Goal: Navigation & Orientation: Find specific page/section

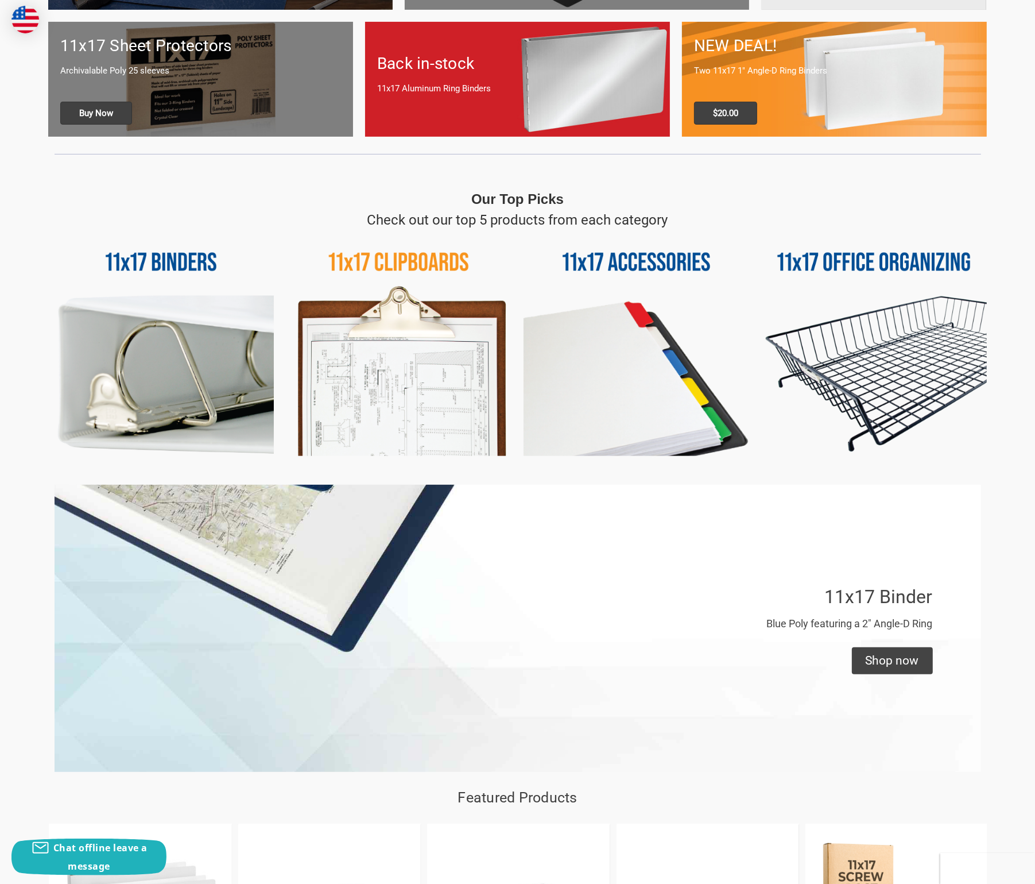
scroll to position [402, 0]
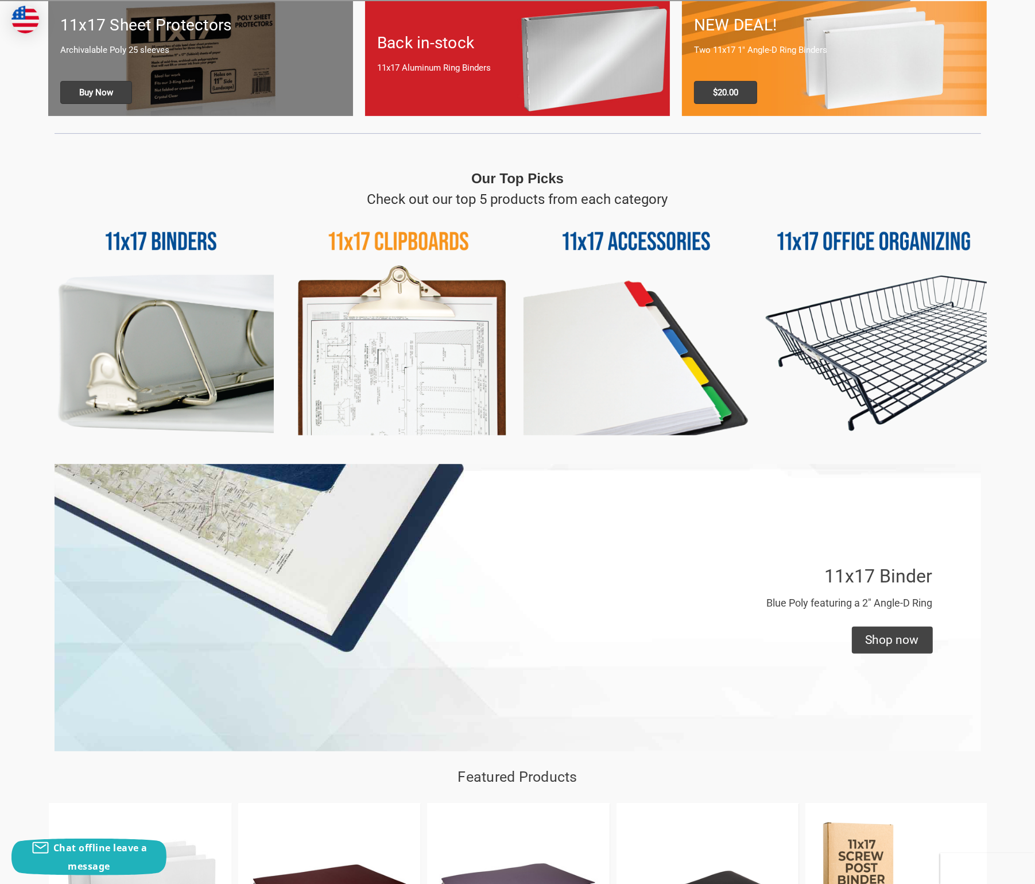
click at [865, 238] on img at bounding box center [874, 323] width 226 height 226
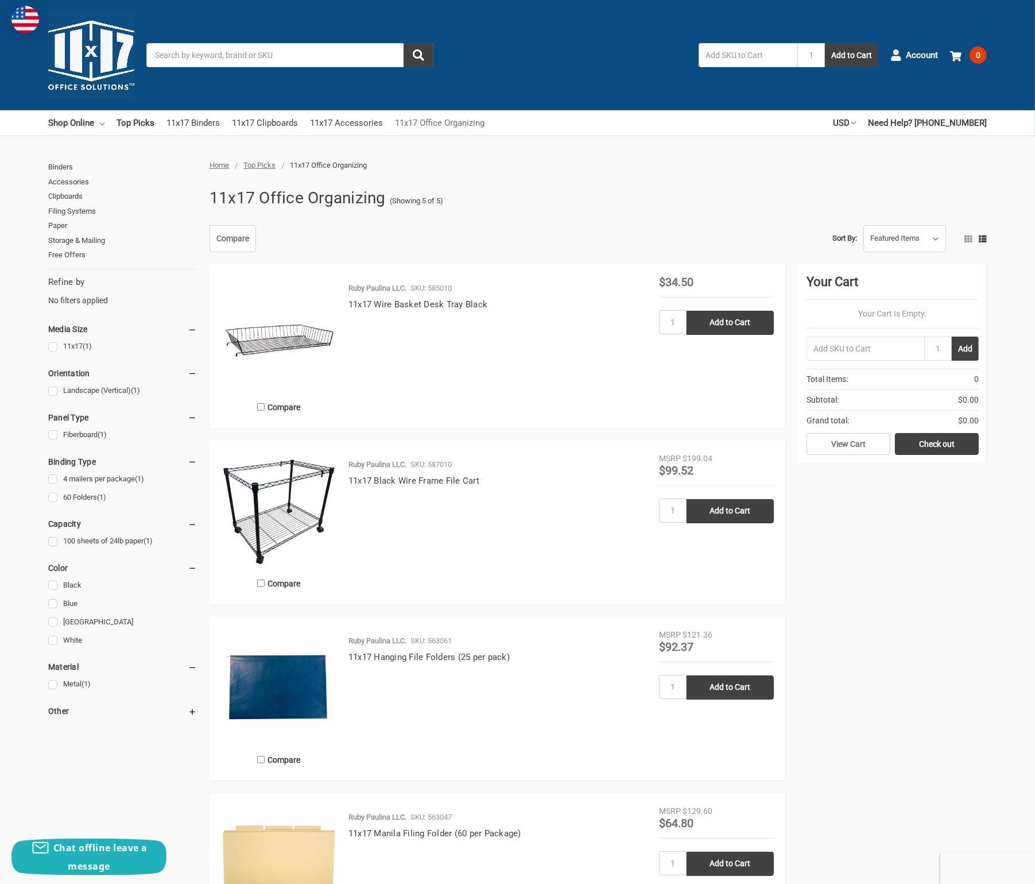
click at [439, 119] on link "11x17 Office Organizing" at bounding box center [440, 122] width 90 height 25
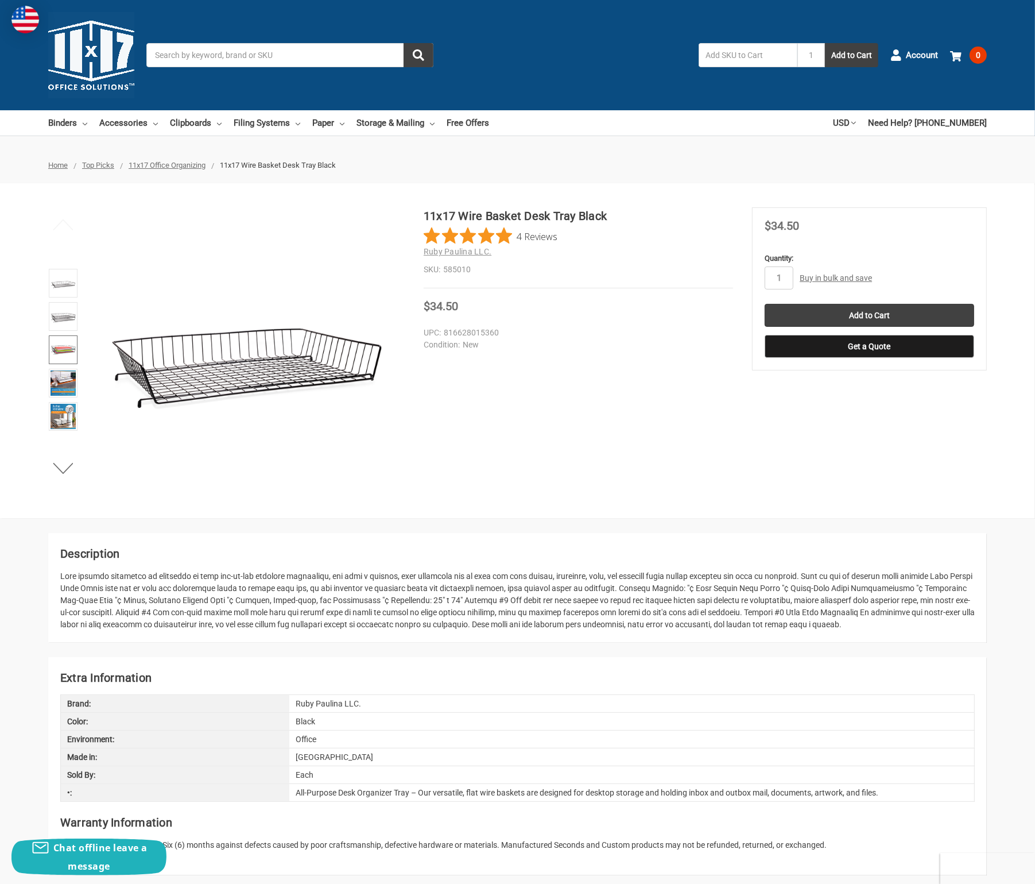
click at [63, 349] on img at bounding box center [63, 349] width 25 height 25
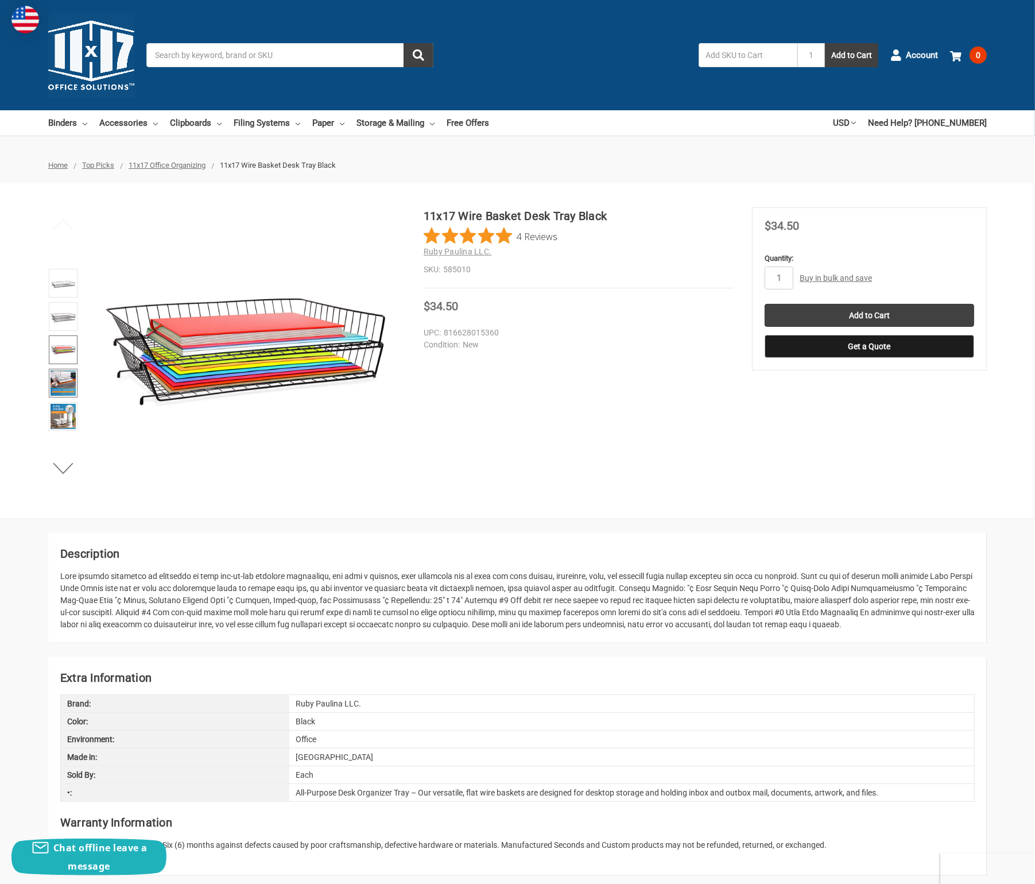
click at [61, 380] on img at bounding box center [63, 382] width 25 height 25
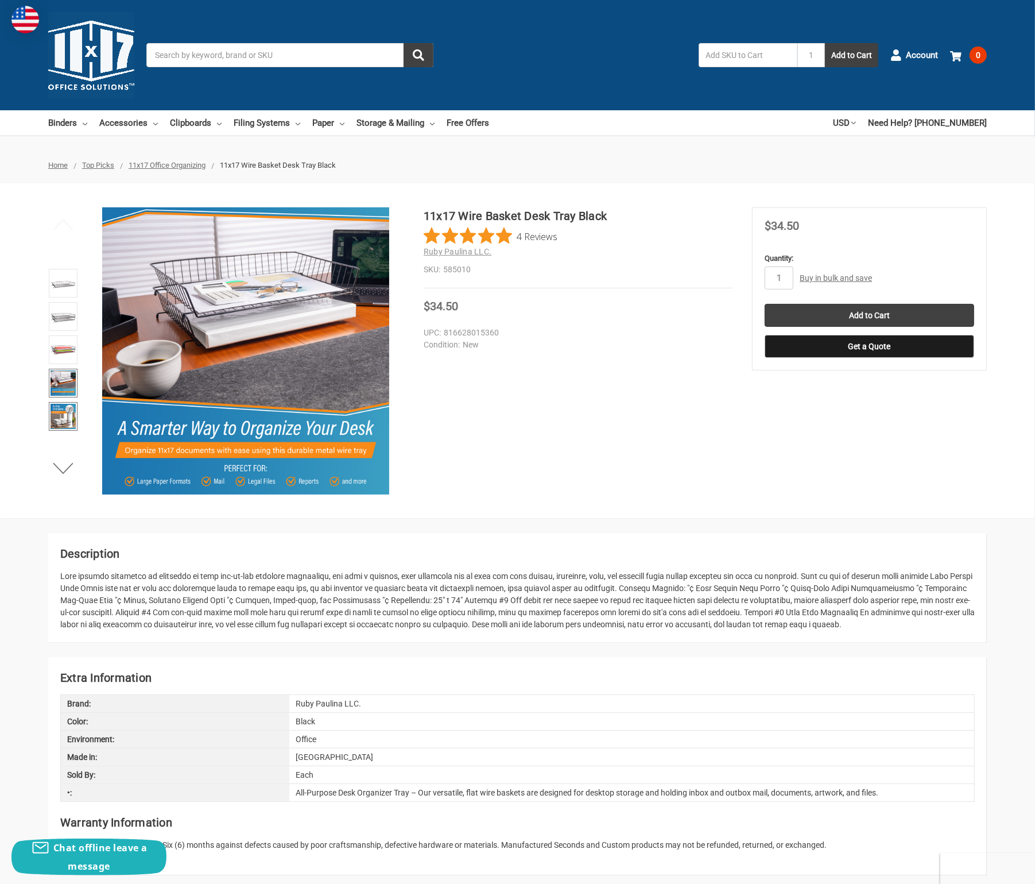
click at [61, 411] on img at bounding box center [63, 416] width 25 height 25
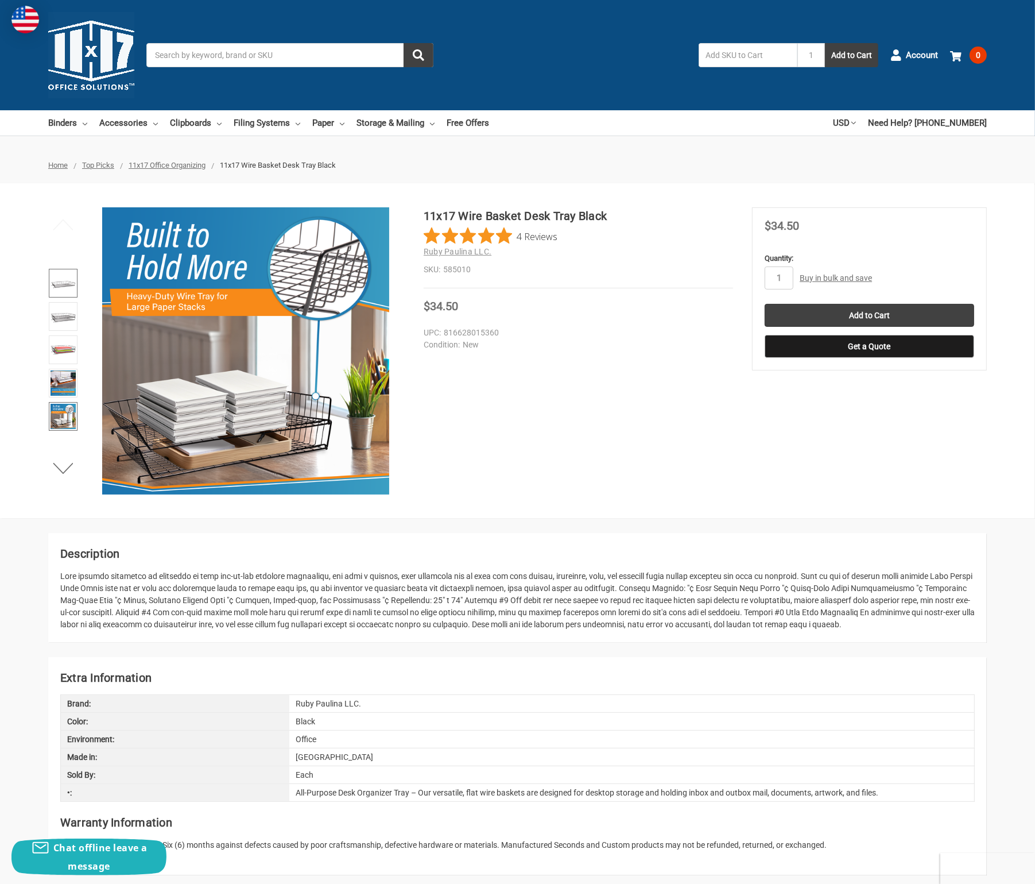
click at [63, 283] on img at bounding box center [63, 282] width 25 height 25
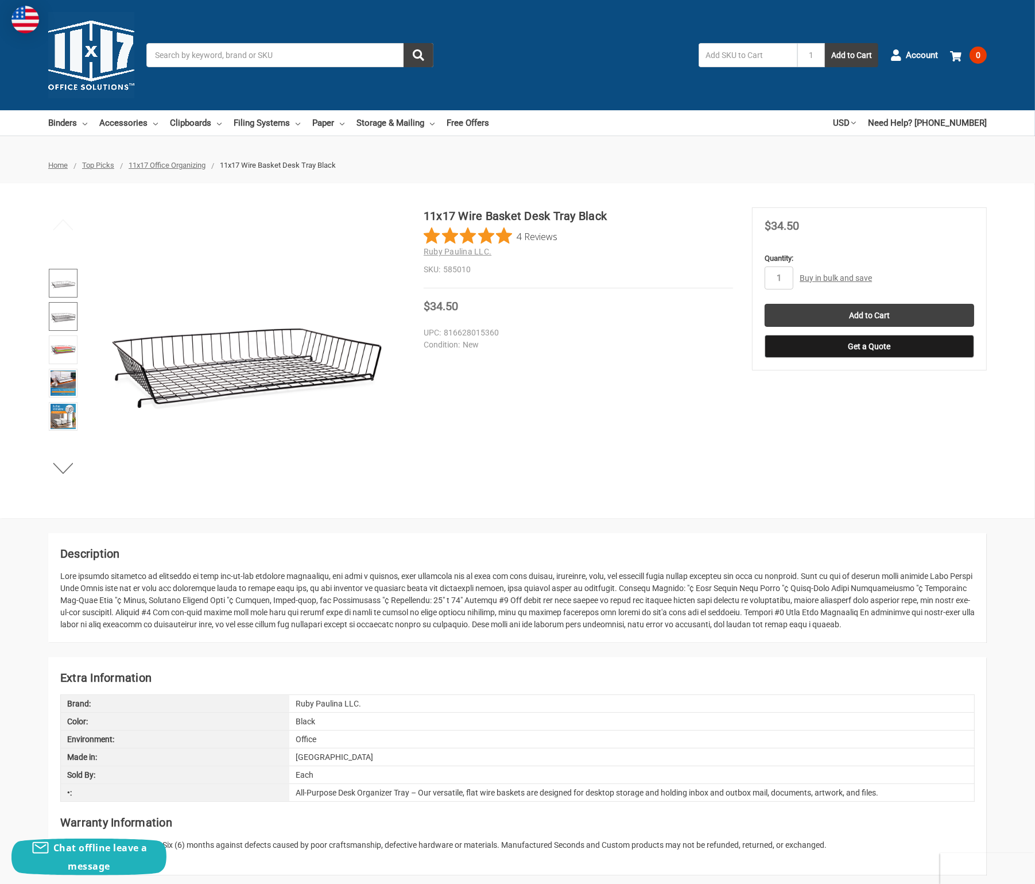
click at [56, 314] on img at bounding box center [63, 316] width 25 height 25
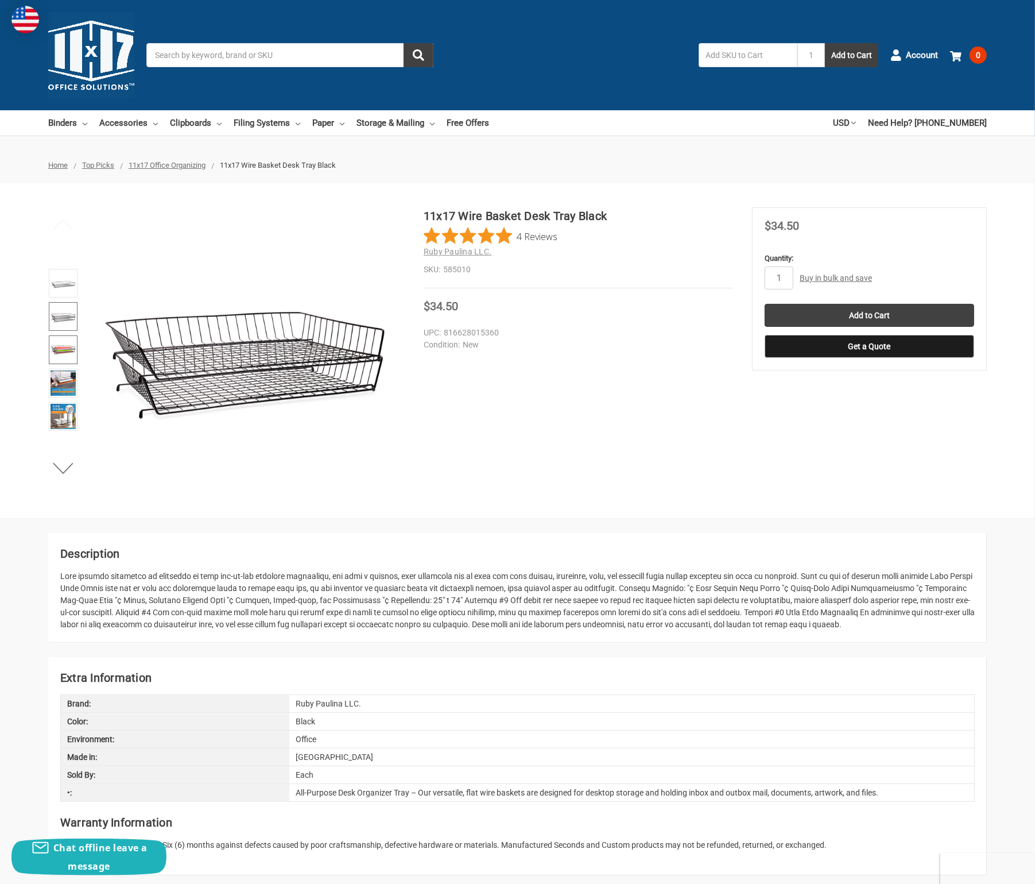
click at [57, 350] on img at bounding box center [63, 349] width 25 height 25
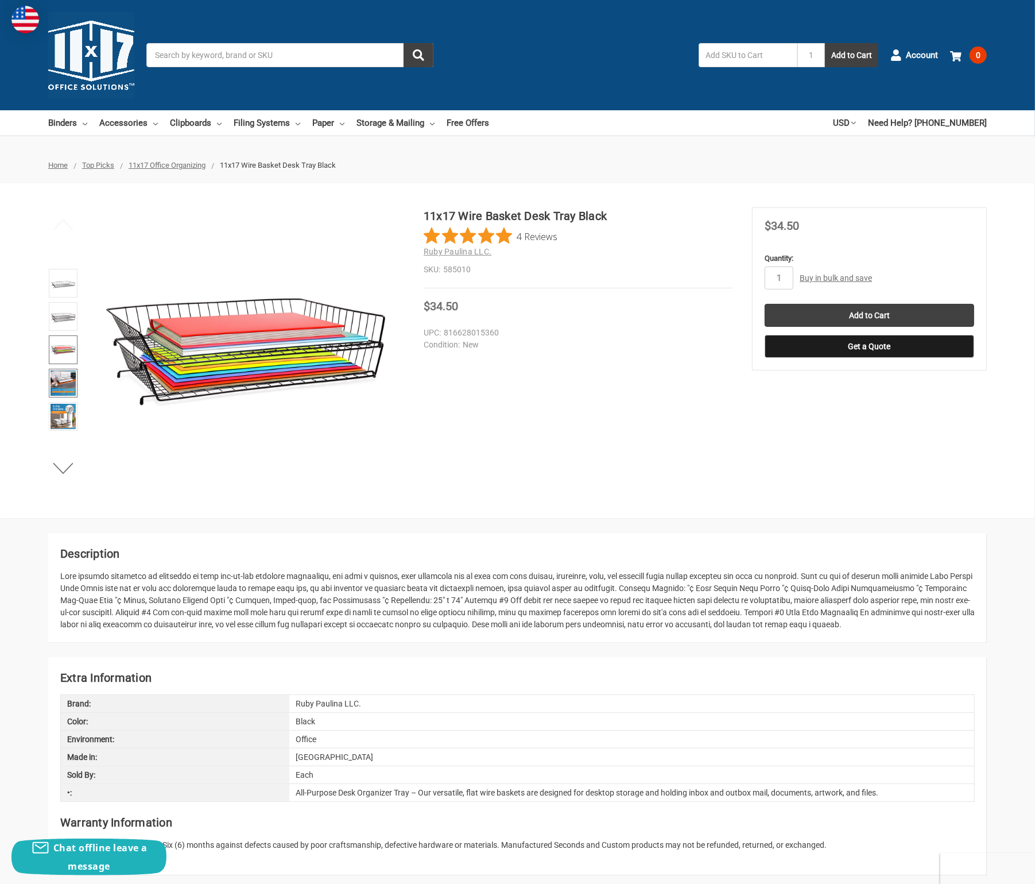
click at [60, 383] on img at bounding box center [63, 382] width 25 height 25
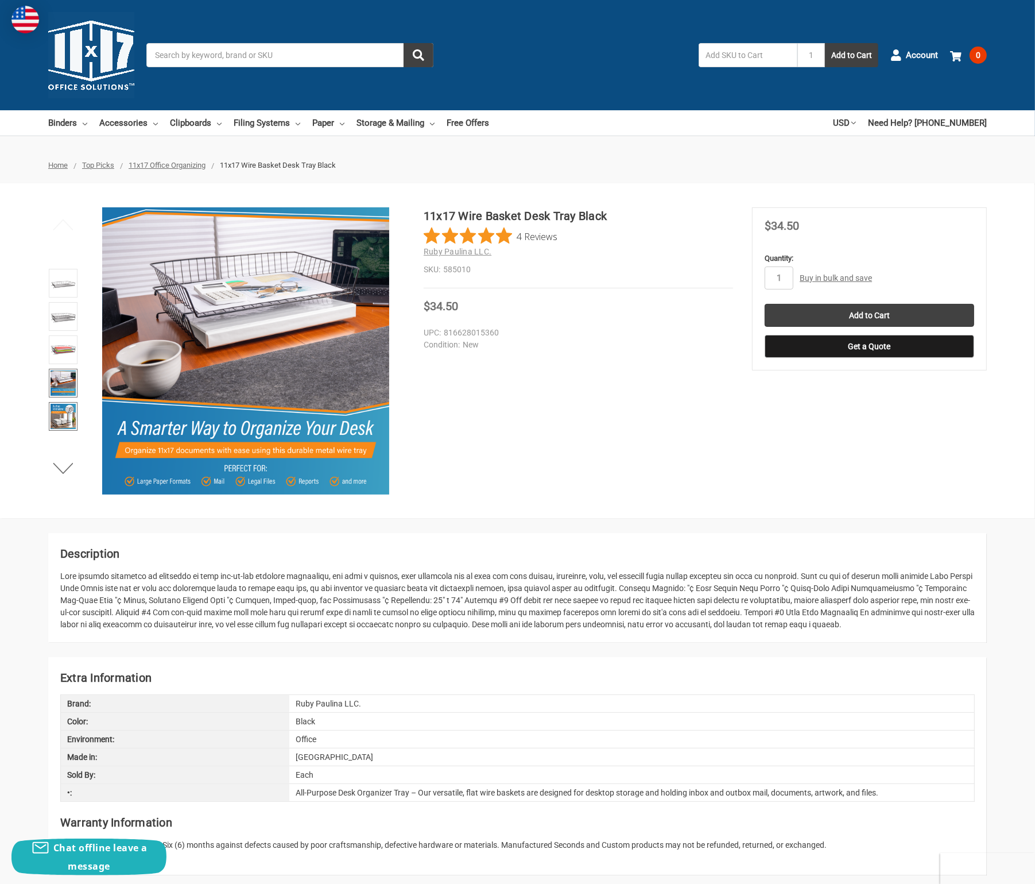
click at [66, 410] on img at bounding box center [63, 416] width 25 height 25
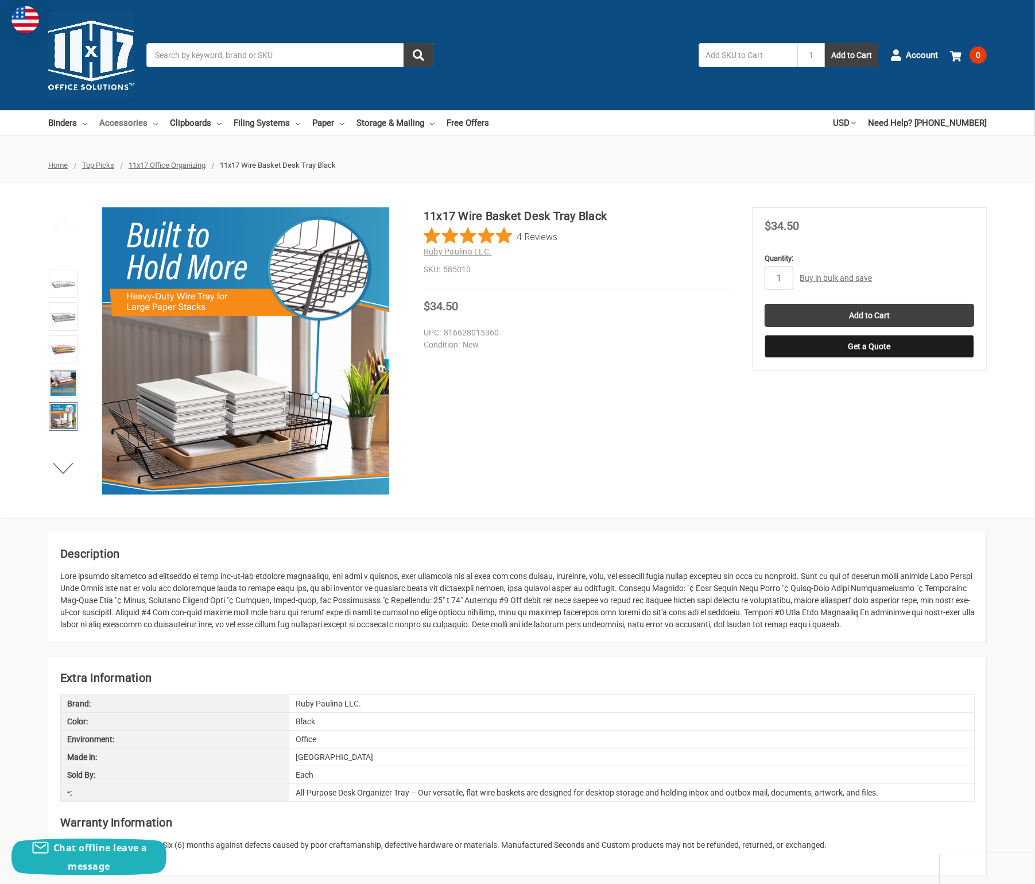
click at [132, 124] on link "Accessories" at bounding box center [128, 122] width 59 height 25
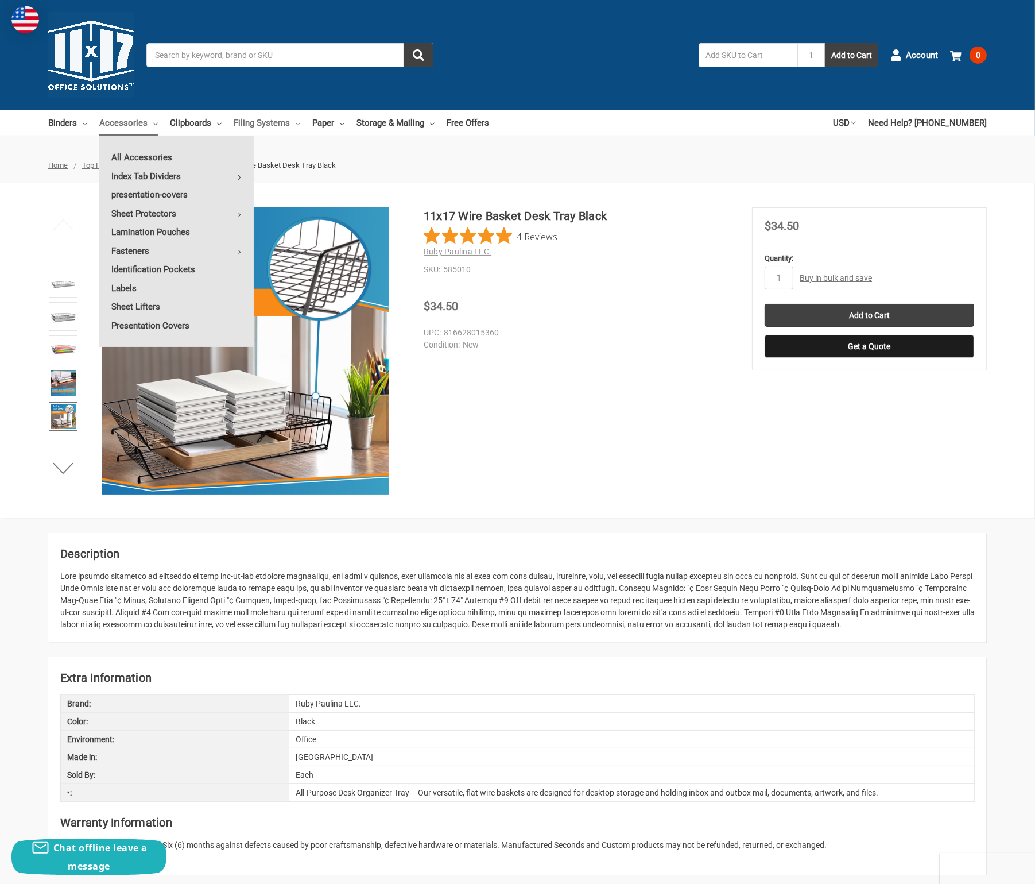
click at [260, 124] on link "Filing Systems" at bounding box center [267, 122] width 67 height 25
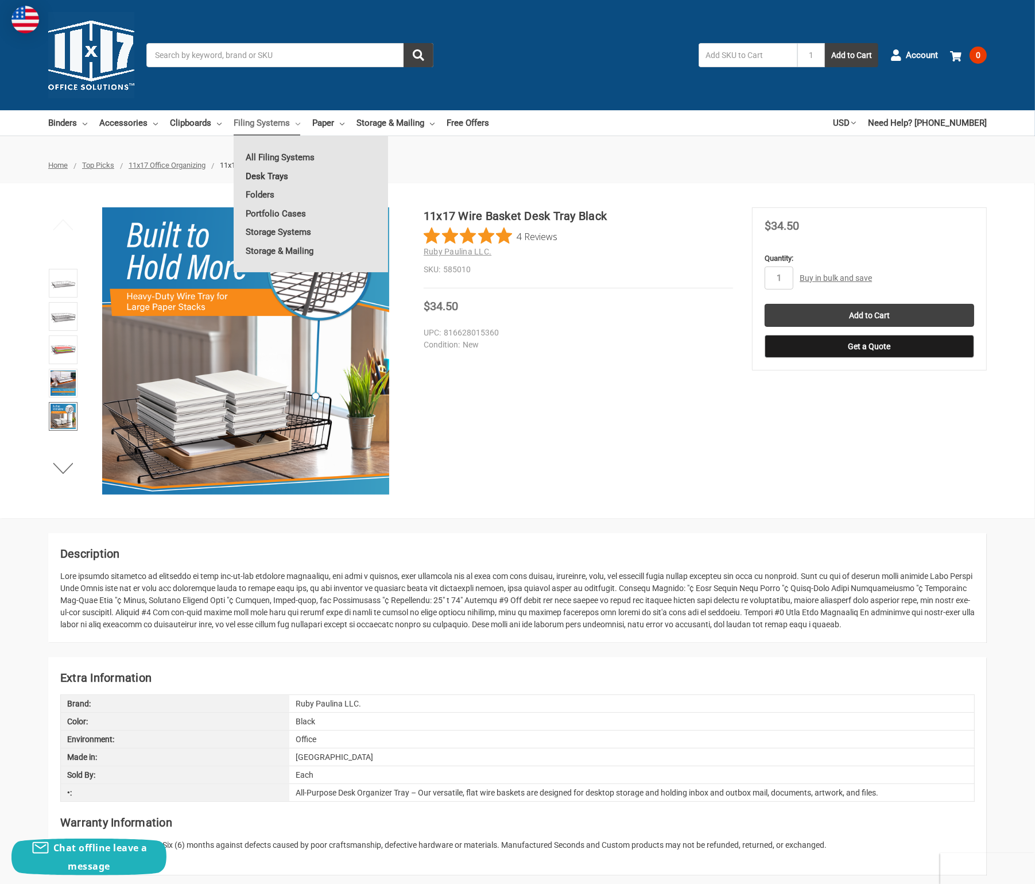
click at [270, 176] on link "Desk Trays" at bounding box center [311, 176] width 154 height 18
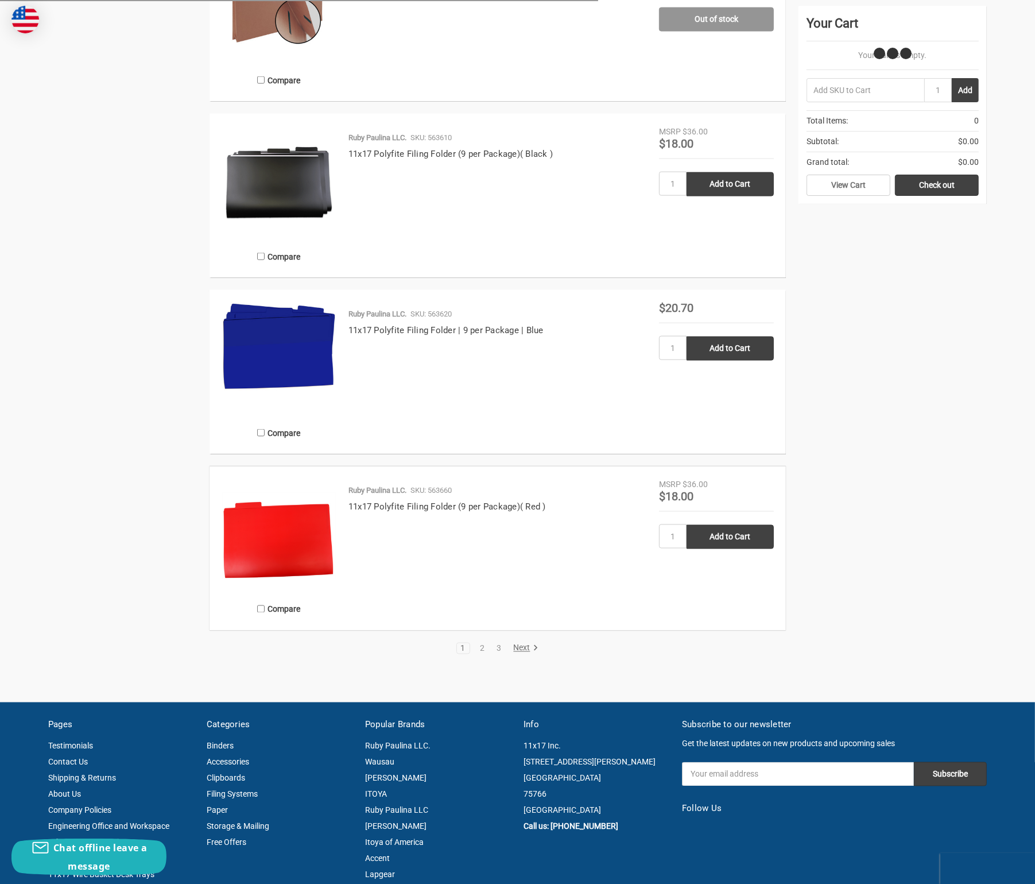
scroll to position [2010, 0]
click at [520, 647] on link "Next" at bounding box center [523, 648] width 29 height 10
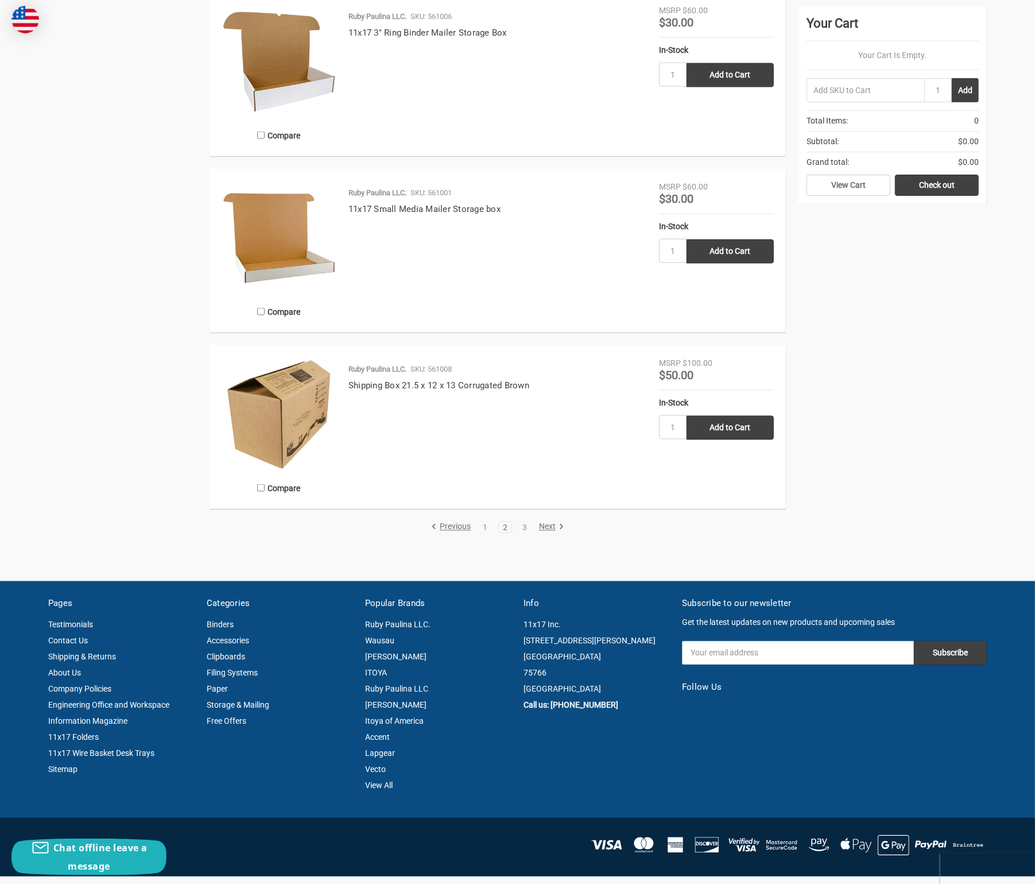
scroll to position [2067, 0]
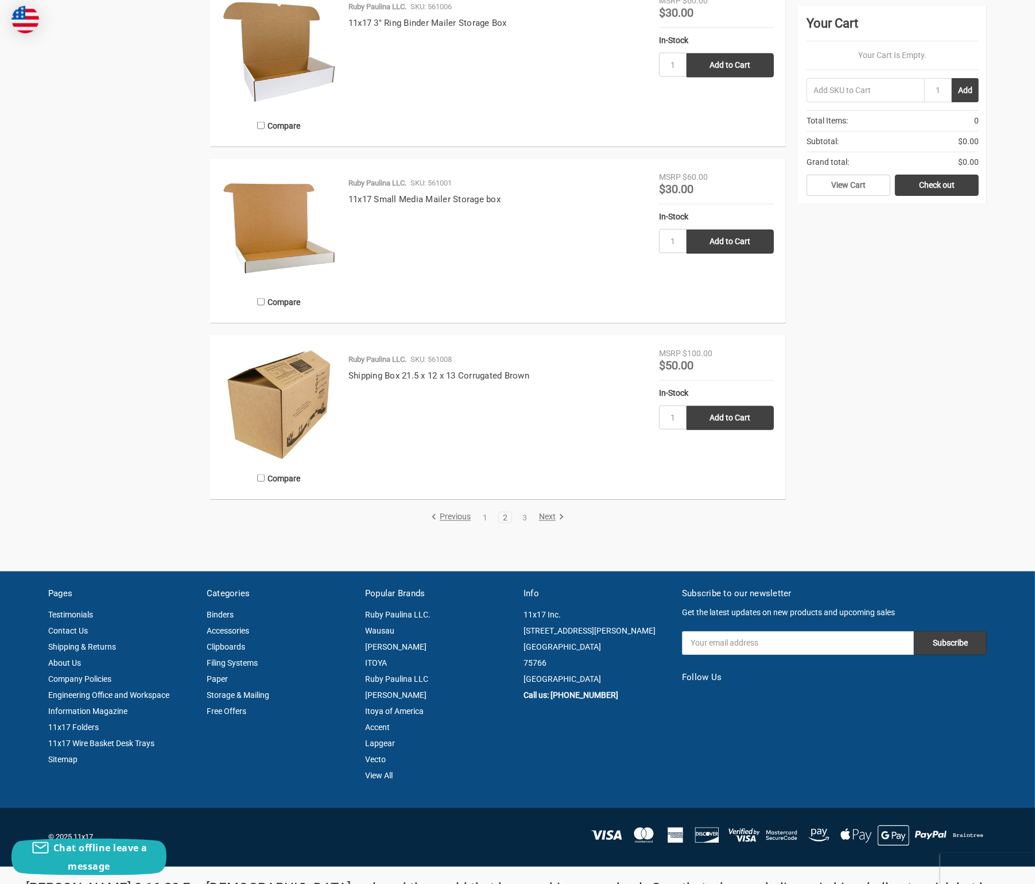
click at [544, 515] on link "Next" at bounding box center [549, 517] width 29 height 10
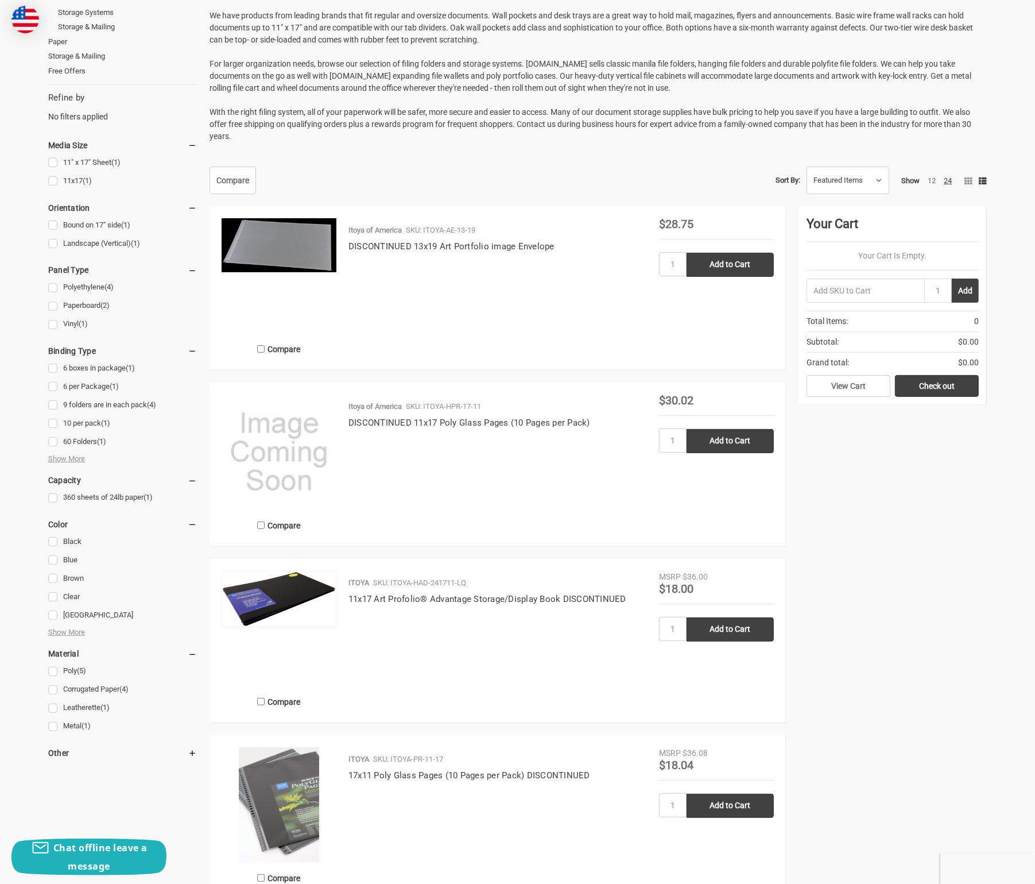
scroll to position [57, 0]
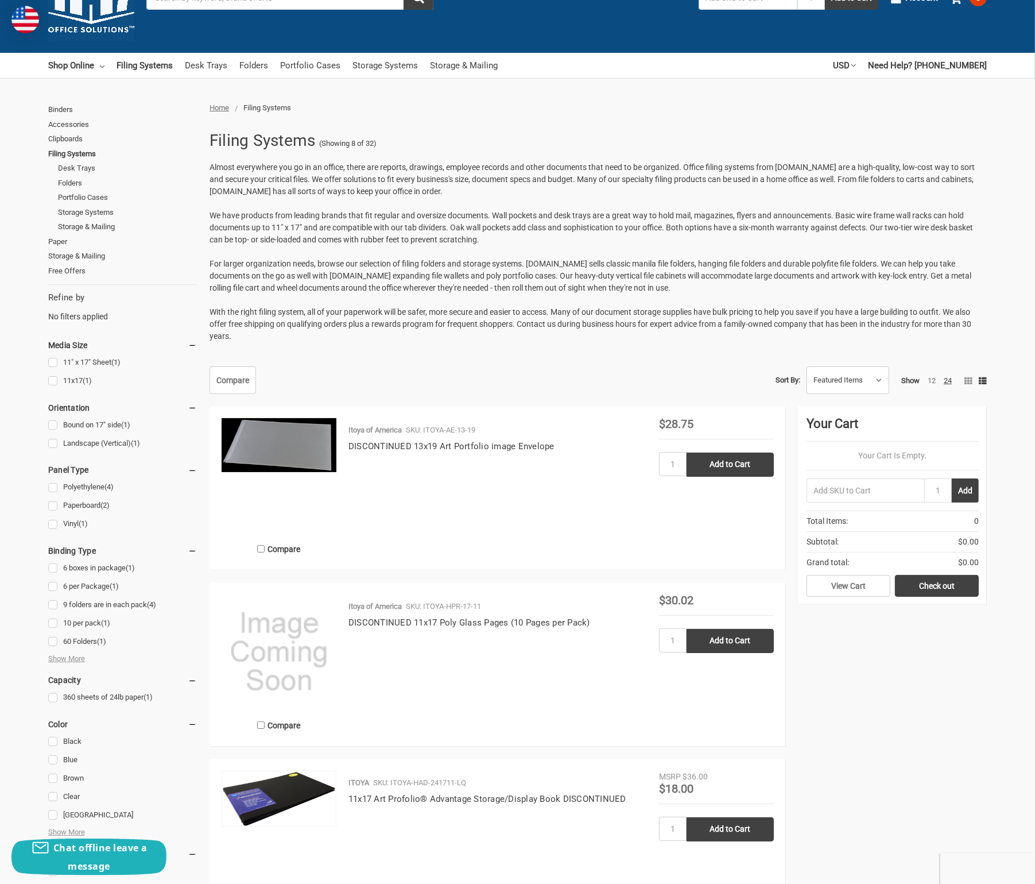
scroll to position [1482, 0]
